Goal: Transaction & Acquisition: Purchase product/service

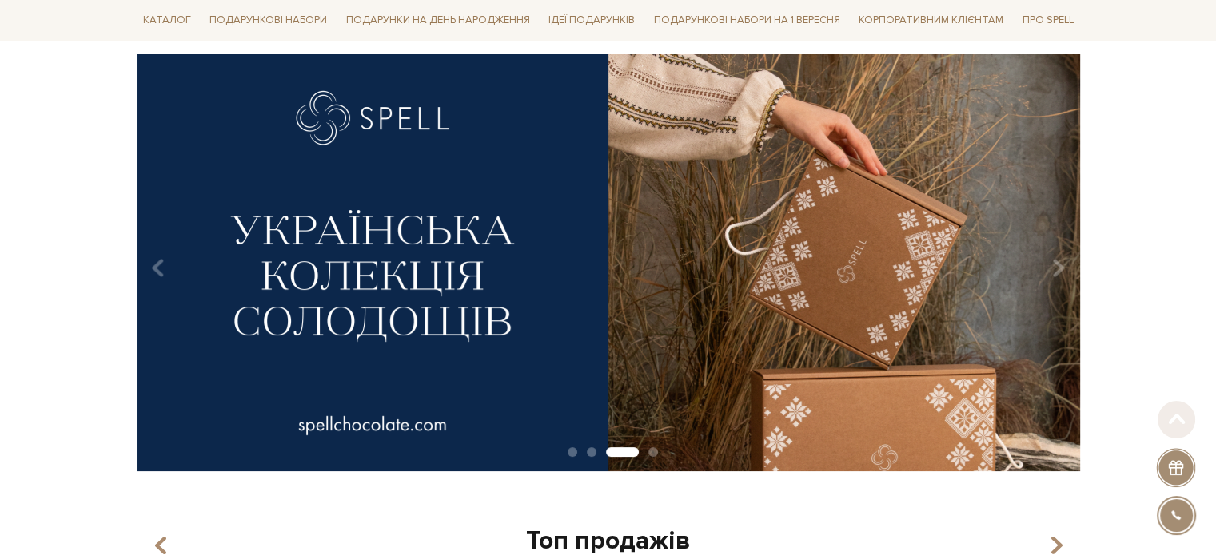
scroll to position [160, 0]
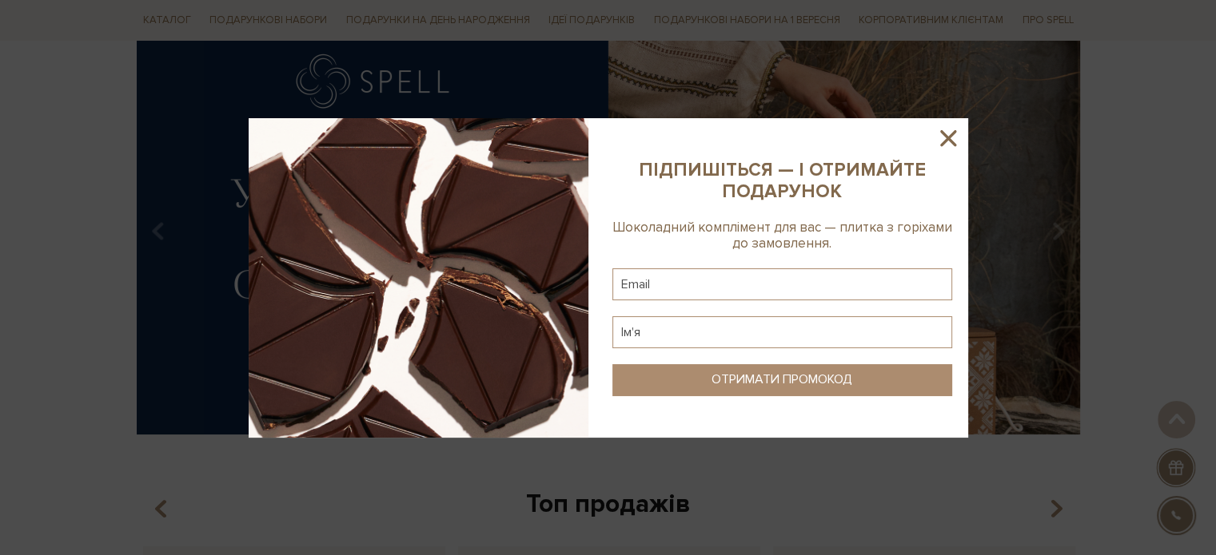
click at [953, 136] on icon at bounding box center [947, 138] width 27 height 27
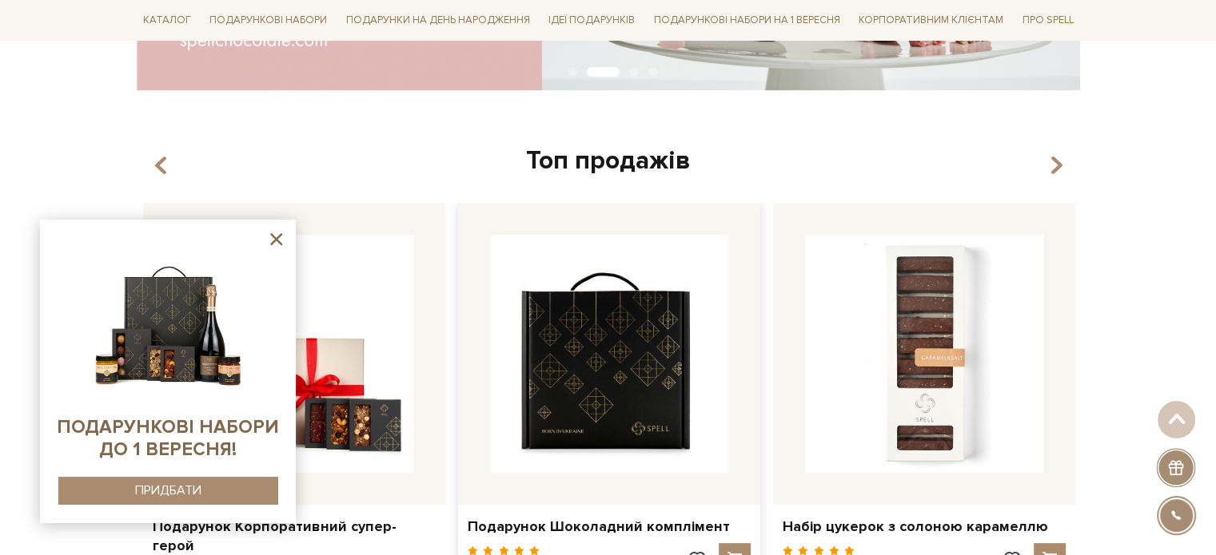
scroll to position [480, 0]
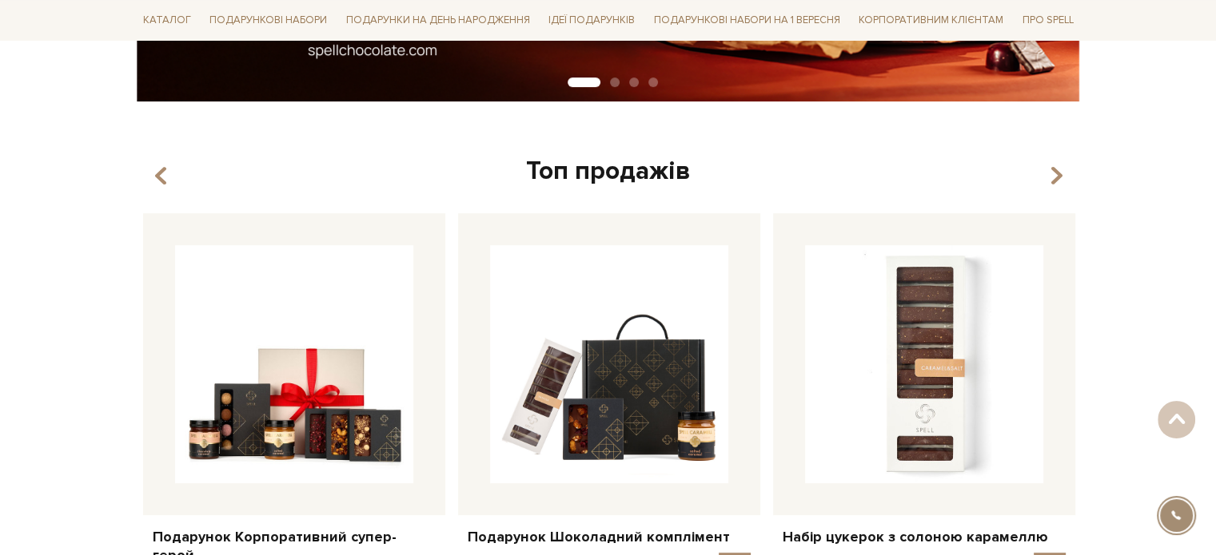
scroll to position [480, 0]
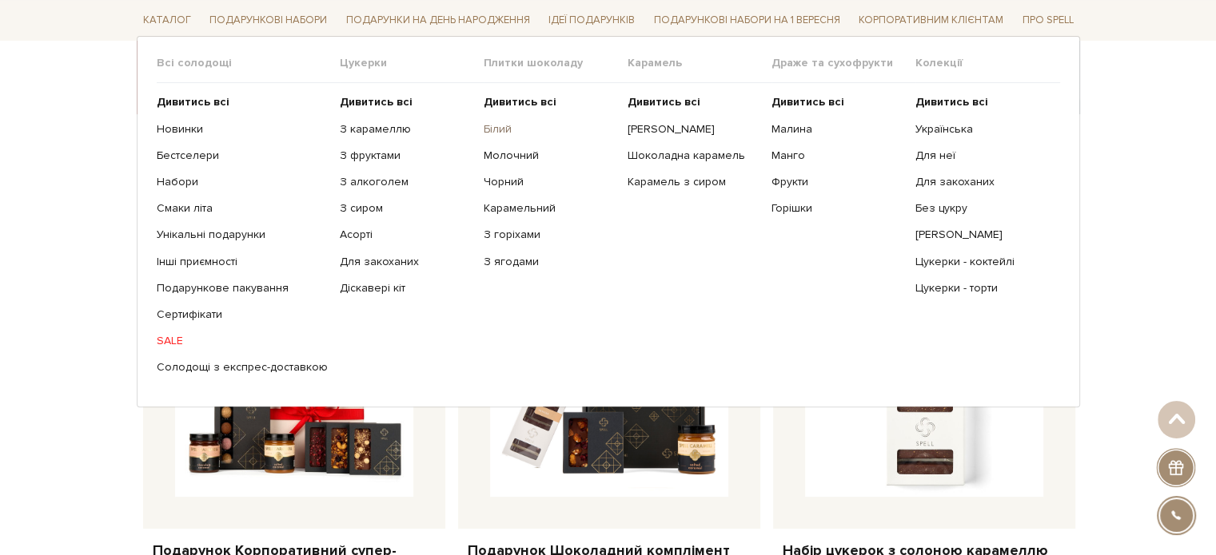
click at [491, 130] on link "Білий" at bounding box center [550, 128] width 132 height 14
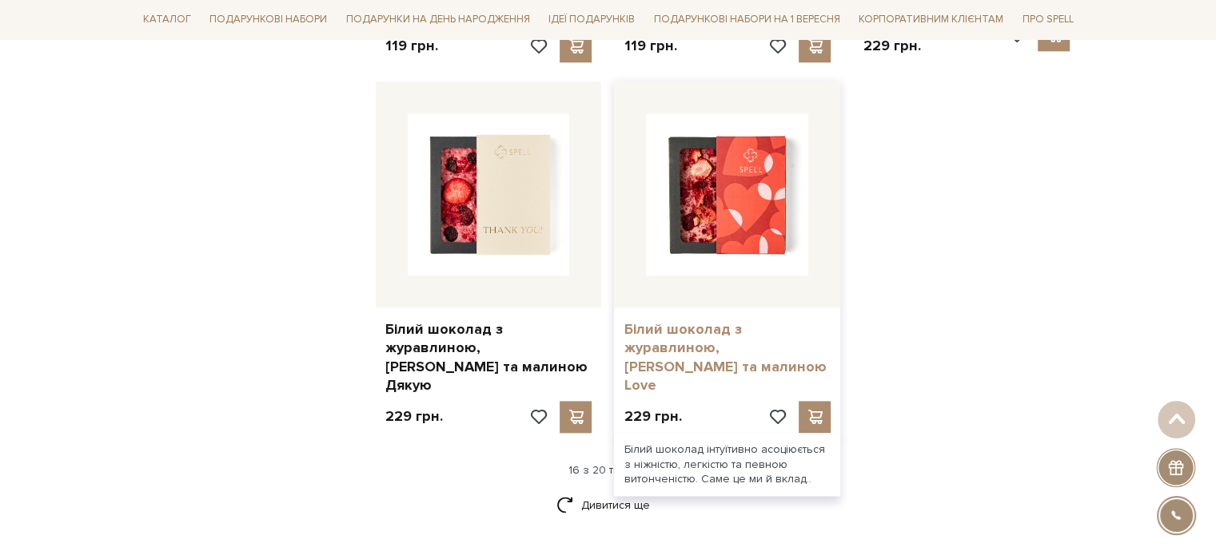
scroll to position [2078, 0]
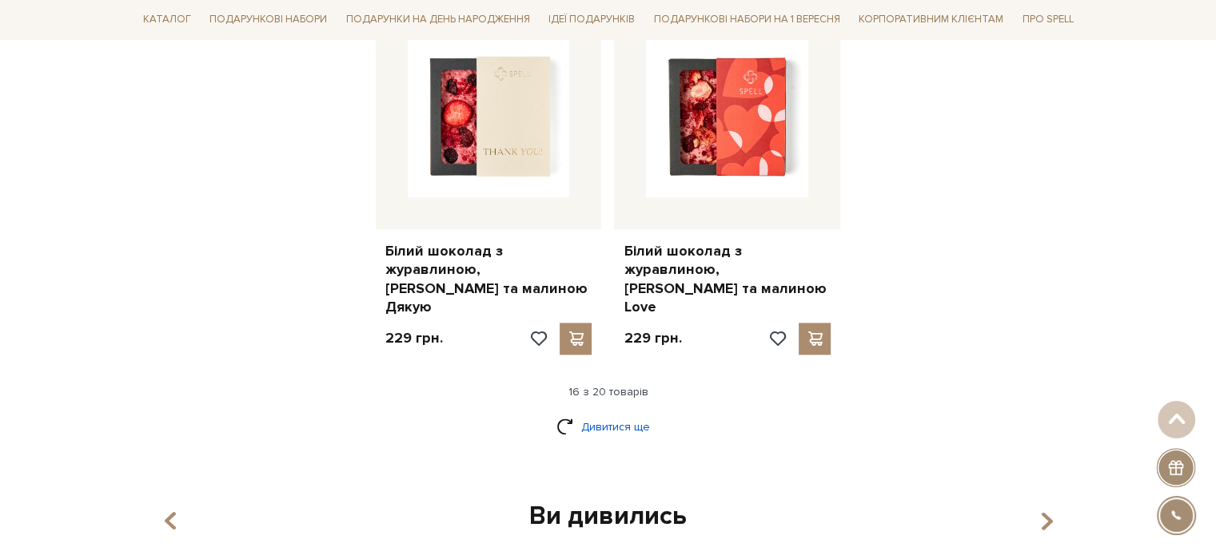
click at [623, 413] on link "Дивитися ще" at bounding box center [608, 427] width 104 height 28
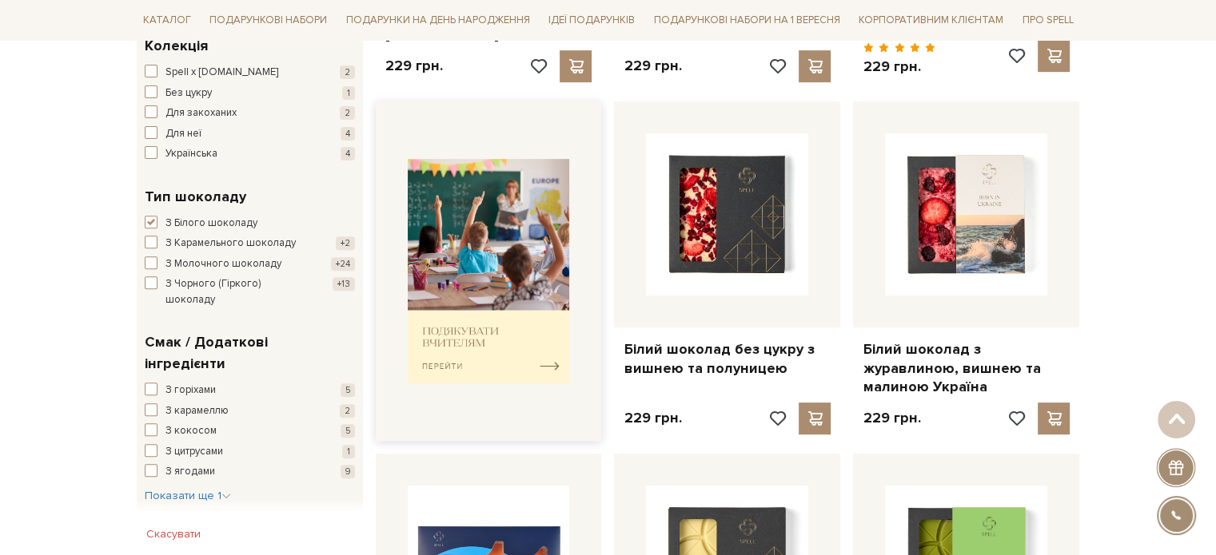
scroll to position [559, 0]
